Goal: Task Accomplishment & Management: Manage account settings

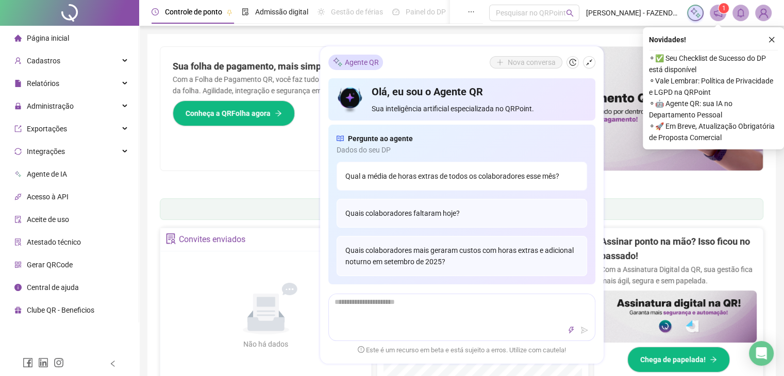
click at [496, 180] on div "Qual a média de horas extras de todos os colaboradores esse mês?" at bounding box center [461, 176] width 250 height 29
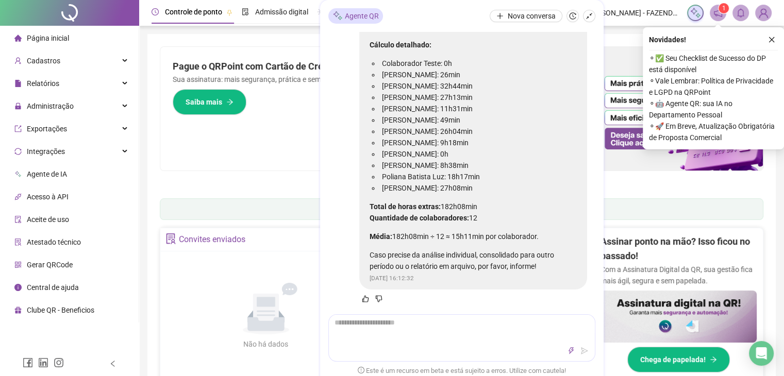
scroll to position [57, 0]
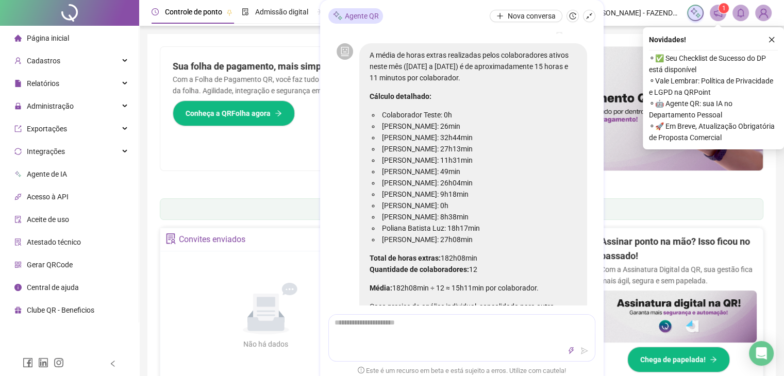
click at [606, 19] on header "Controle de ponto Admissão digital Gestão de férias Painel do DP Folha de pagam…" at bounding box center [461, 13] width 644 height 26
click at [588, 19] on icon "shrink" at bounding box center [588, 15] width 7 height 7
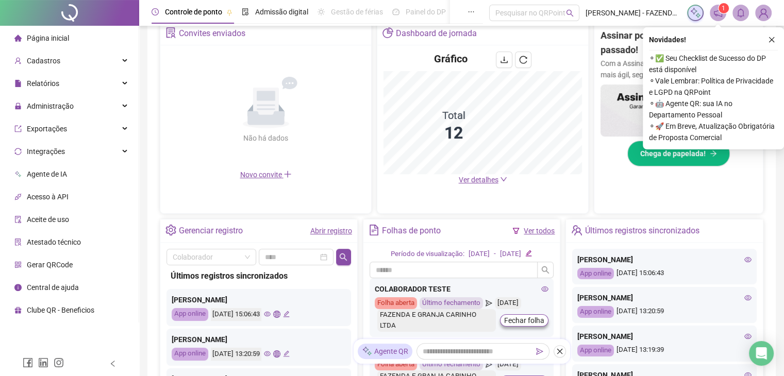
scroll to position [52, 0]
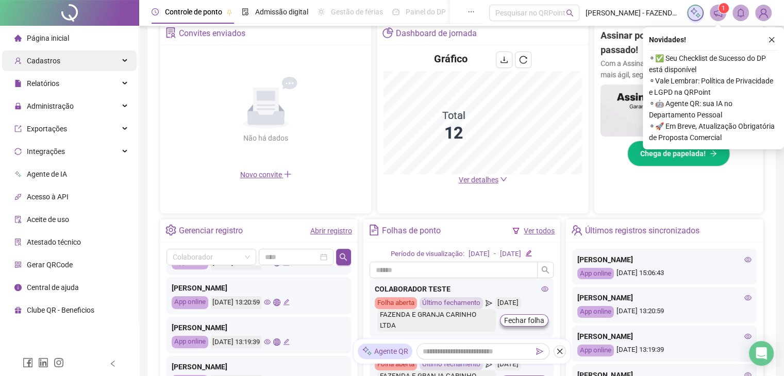
click at [67, 60] on div "Cadastros" at bounding box center [69, 60] width 134 height 21
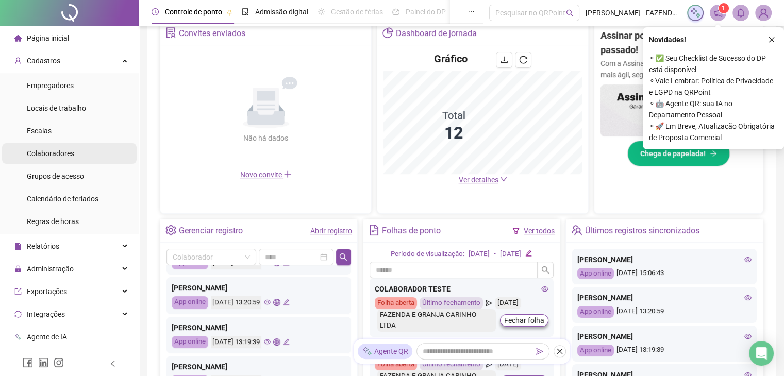
click at [46, 157] on span "Colaboradores" at bounding box center [50, 153] width 47 height 8
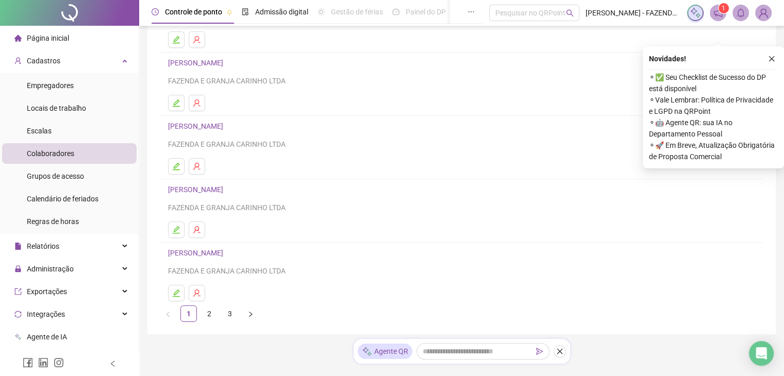
scroll to position [146, 0]
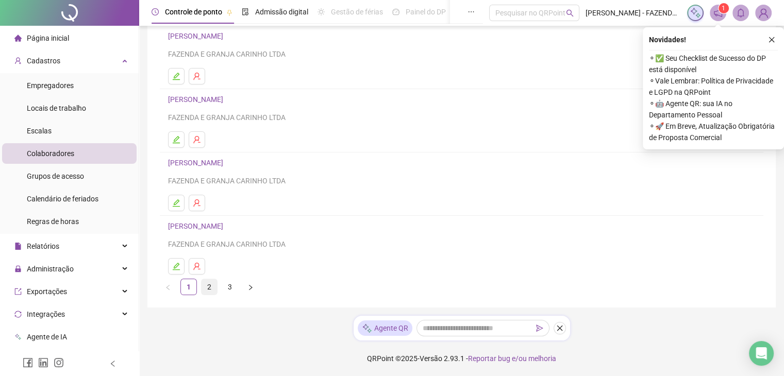
click at [208, 289] on link "2" at bounding box center [208, 286] width 15 height 15
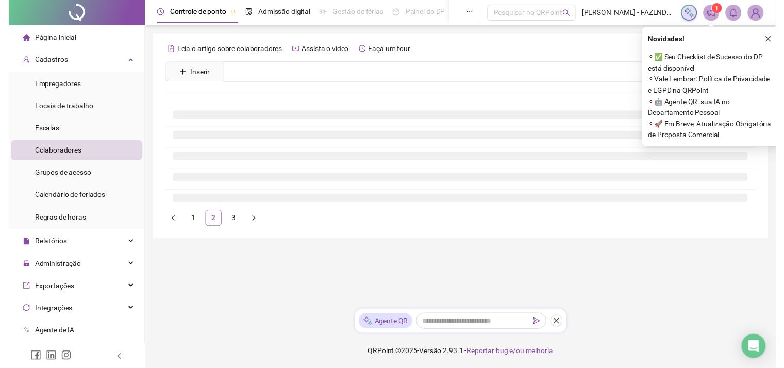
scroll to position [0, 0]
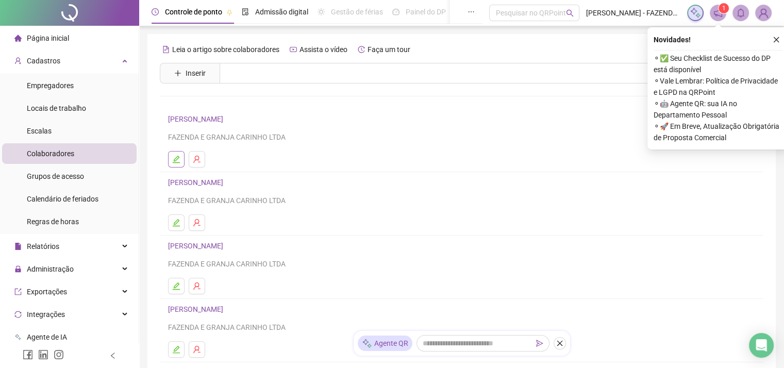
click at [175, 157] on icon "edit" at bounding box center [176, 159] width 8 height 8
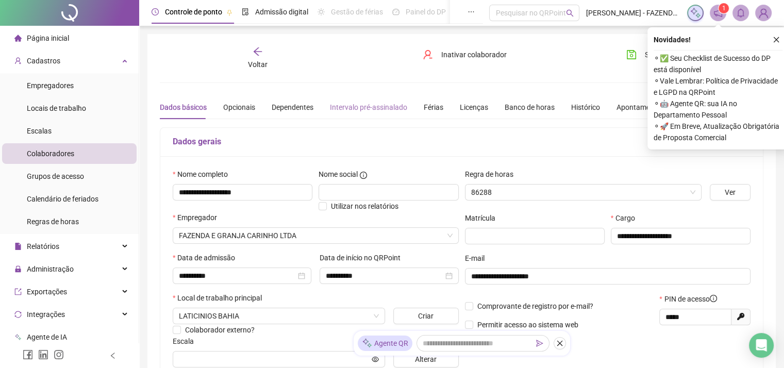
type input "**********"
click at [427, 105] on div "Férias" at bounding box center [433, 106] width 20 height 11
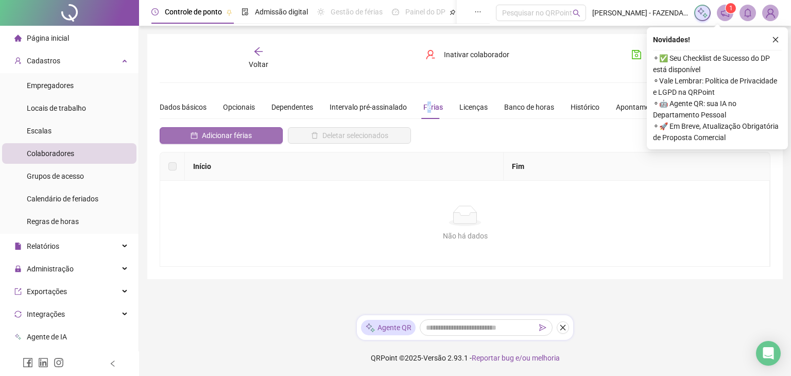
click at [233, 133] on span "Adicionar férias" at bounding box center [227, 135] width 50 height 11
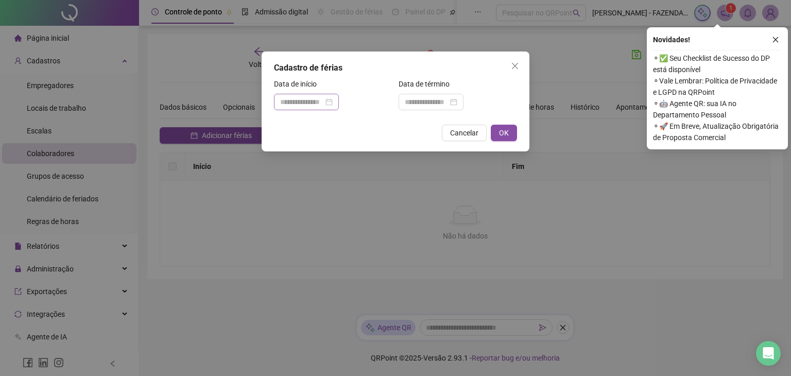
click at [333, 101] on div at bounding box center [306, 101] width 53 height 11
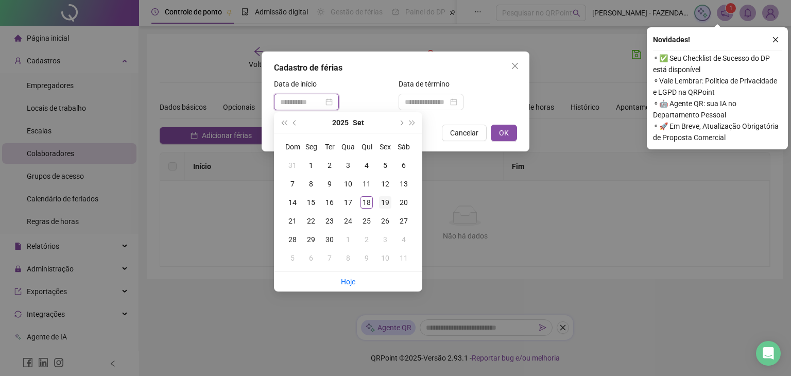
type input "**********"
click at [384, 204] on div "19" at bounding box center [385, 202] width 12 height 12
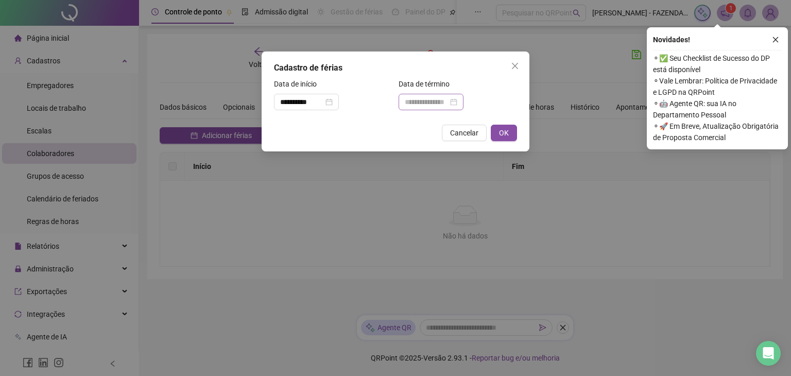
click at [457, 101] on div at bounding box center [431, 101] width 53 height 11
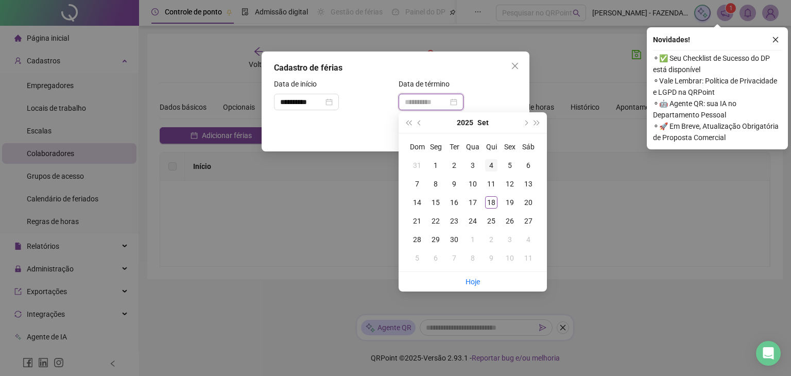
type input "**********"
click at [523, 124] on button "next-year" at bounding box center [525, 122] width 11 height 21
type input "**********"
click at [413, 219] on div "19" at bounding box center [417, 221] width 12 height 12
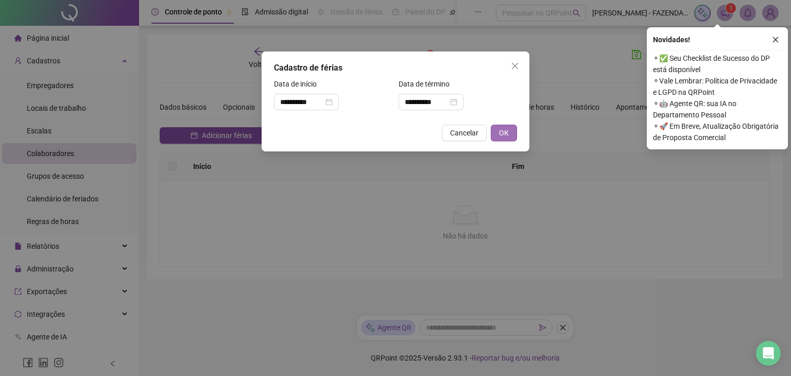
click at [497, 132] on button "OK" at bounding box center [504, 133] width 26 height 16
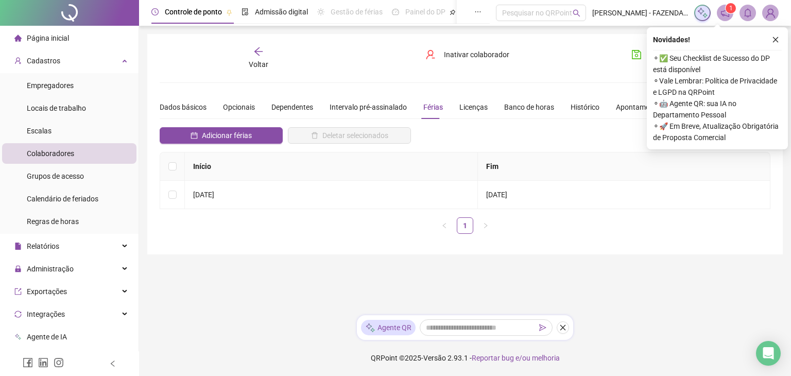
click at [260, 52] on icon "arrow-left" at bounding box center [258, 51] width 10 height 10
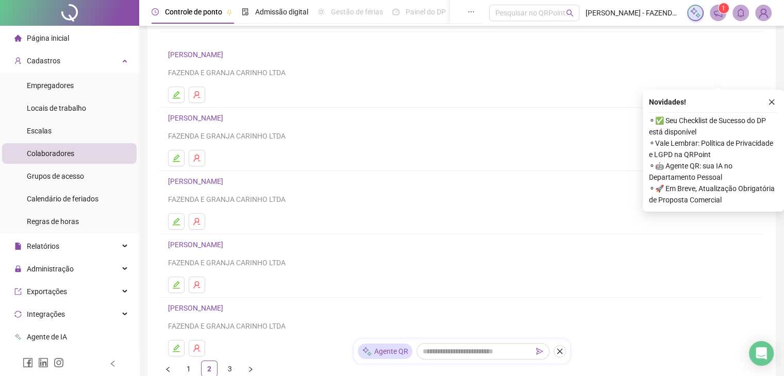
scroll to position [146, 0]
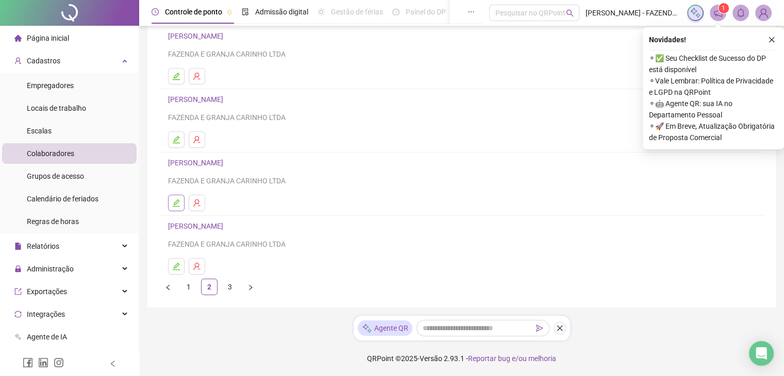
click at [183, 200] on button "button" at bounding box center [176, 203] width 16 height 16
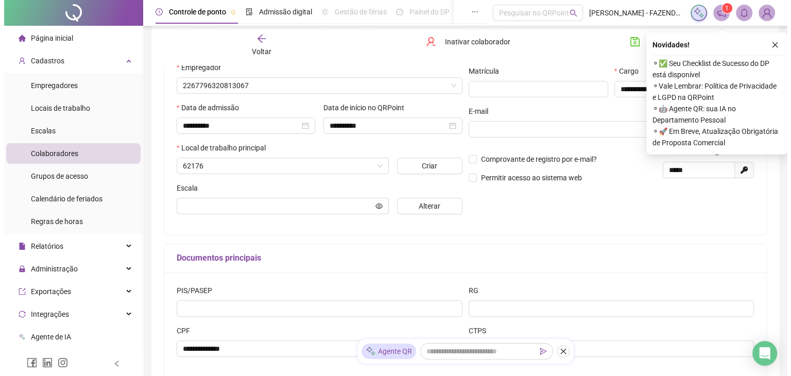
scroll to position [151, 0]
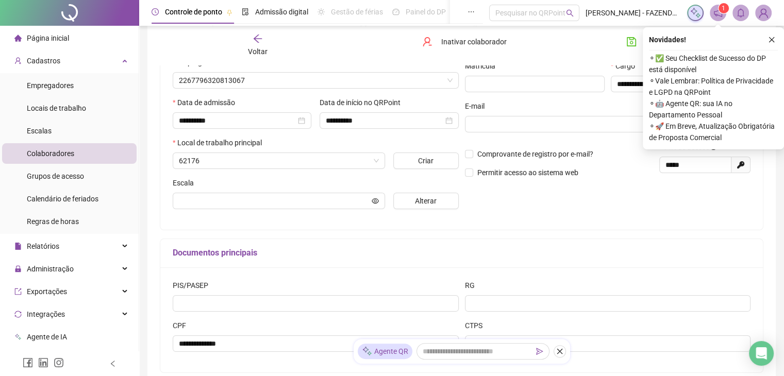
type input "********"
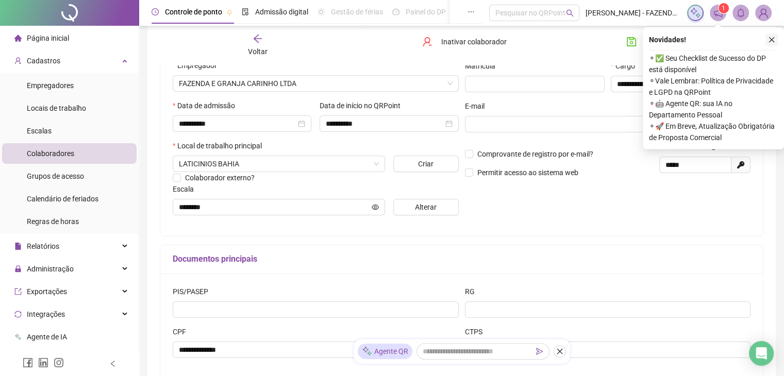
click at [770, 39] on icon "close" at bounding box center [772, 40] width 6 height 6
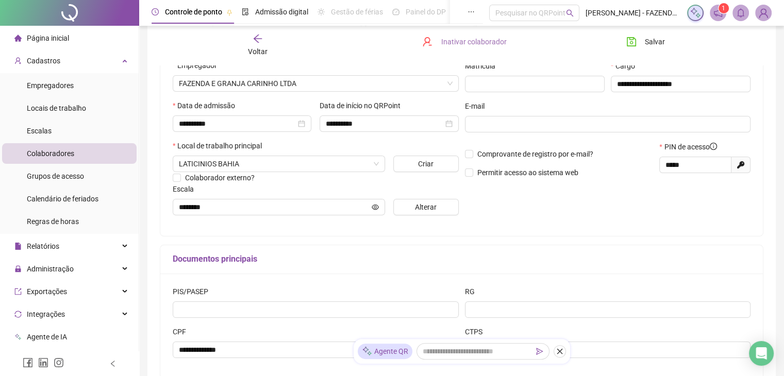
click at [460, 41] on span "Inativar colaborador" at bounding box center [472, 41] width 65 height 11
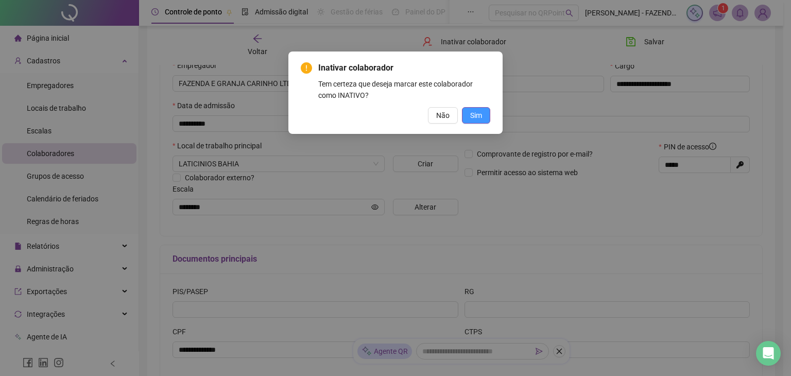
click at [476, 116] on span "Sim" at bounding box center [476, 115] width 12 height 11
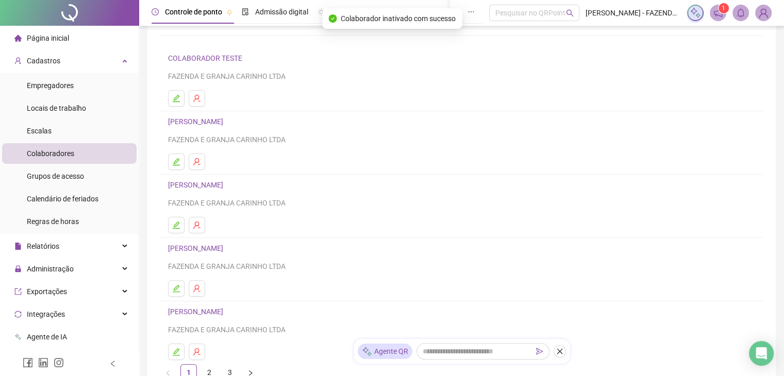
scroll to position [146, 0]
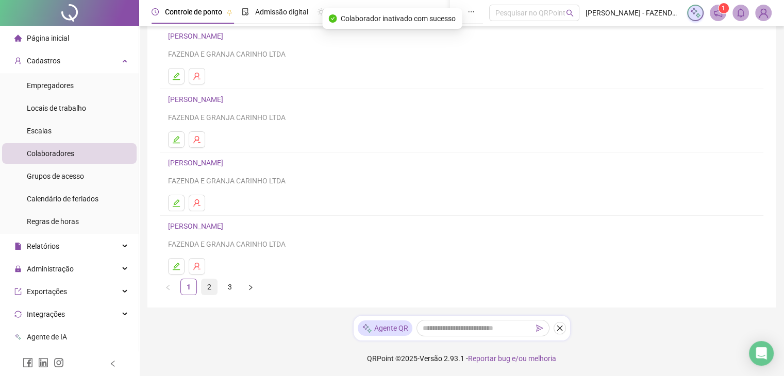
click at [213, 293] on link "2" at bounding box center [208, 286] width 15 height 15
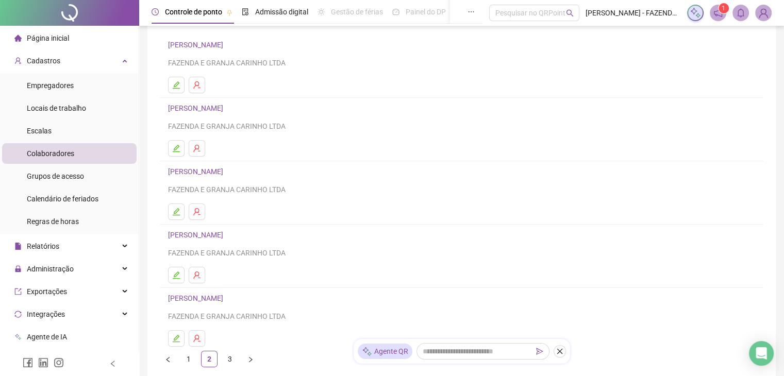
scroll to position [103, 0]
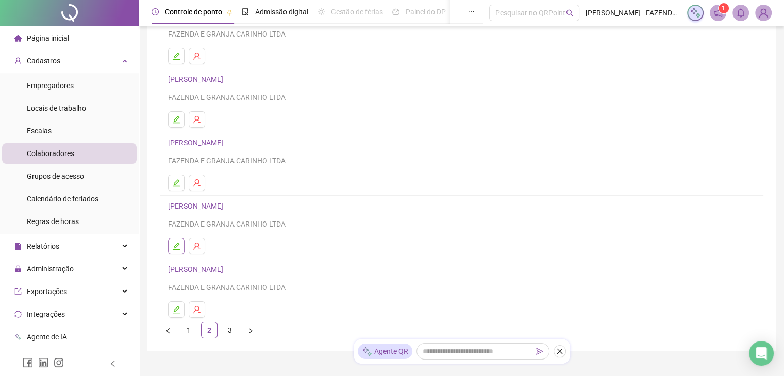
click at [181, 248] on button "button" at bounding box center [176, 246] width 16 height 16
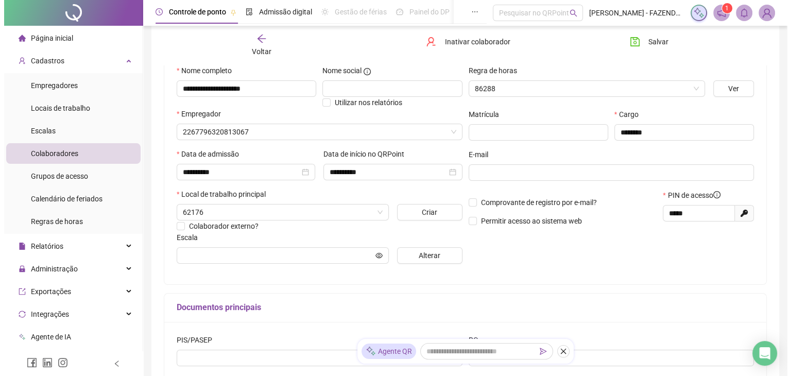
scroll to position [108, 0]
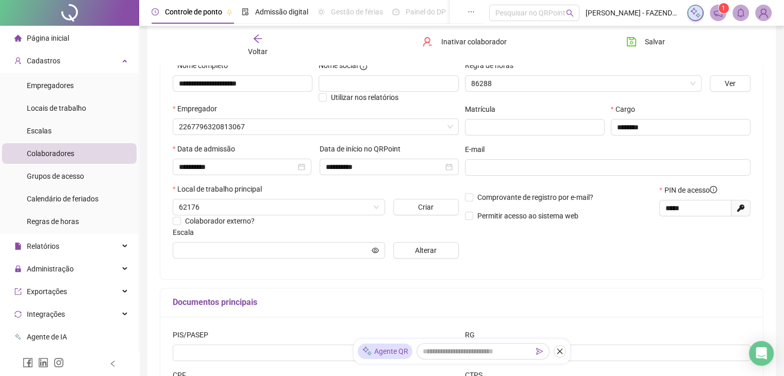
type input "**********"
click at [475, 49] on button "Inativar colaborador" at bounding box center [463, 41] width 99 height 16
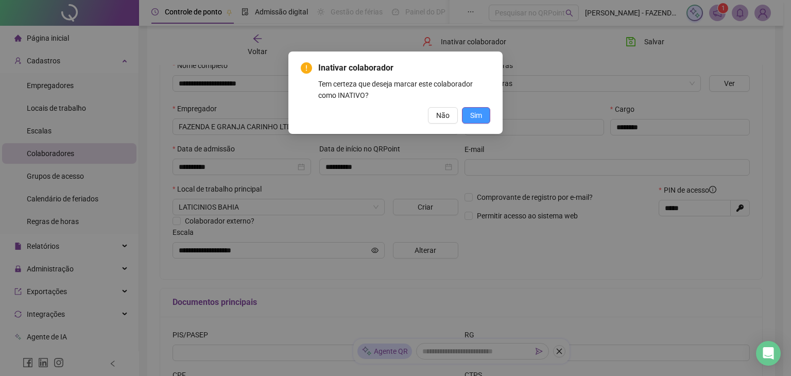
click at [468, 117] on button "Sim" at bounding box center [476, 115] width 28 height 16
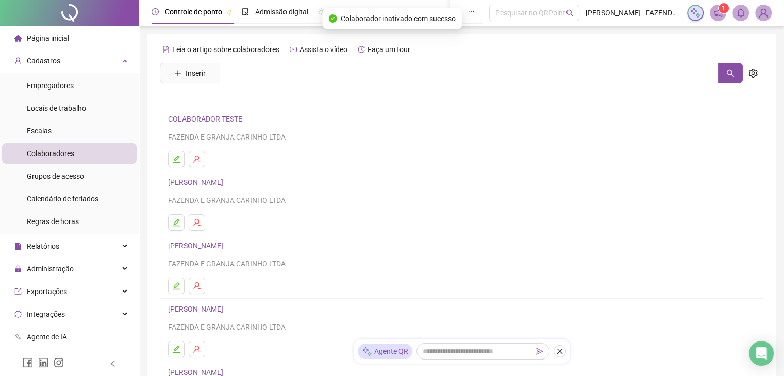
scroll to position [146, 0]
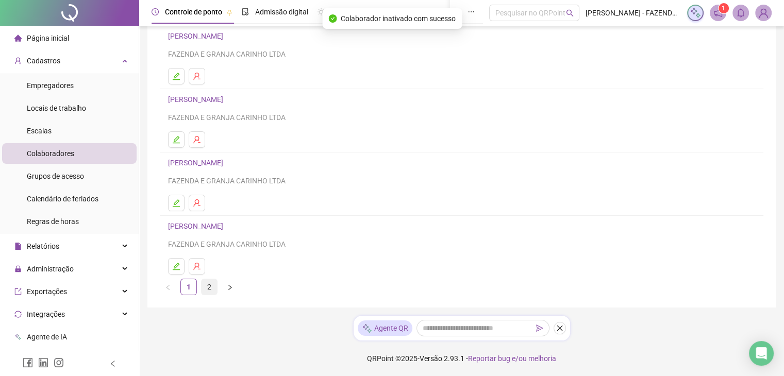
click at [203, 290] on link "2" at bounding box center [208, 286] width 15 height 15
click at [192, 289] on link "1" at bounding box center [188, 286] width 15 height 15
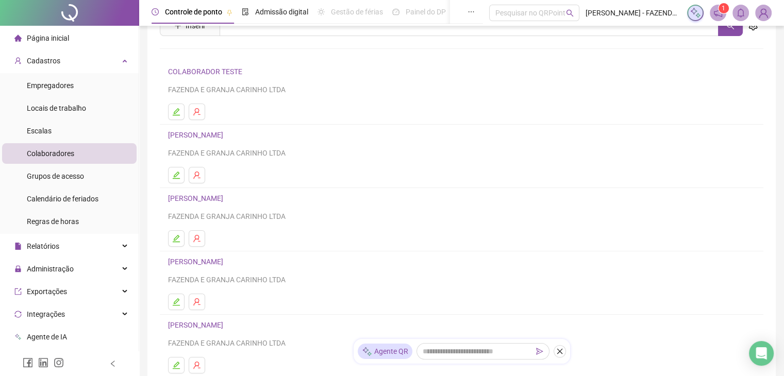
scroll to position [103, 0]
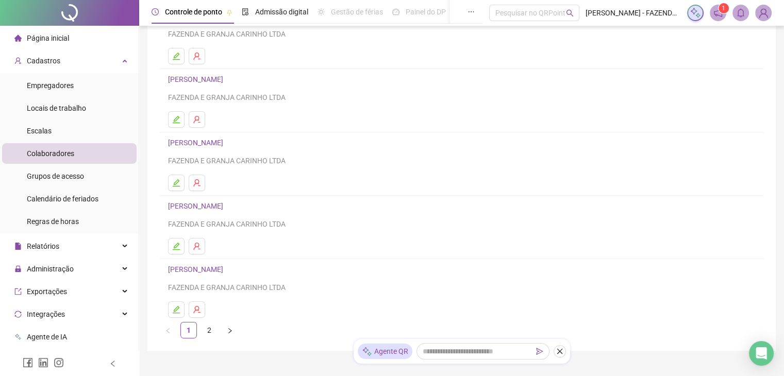
click at [92, 41] on li "Página inicial" at bounding box center [69, 38] width 134 height 21
